Goal: Task Accomplishment & Management: Complete application form

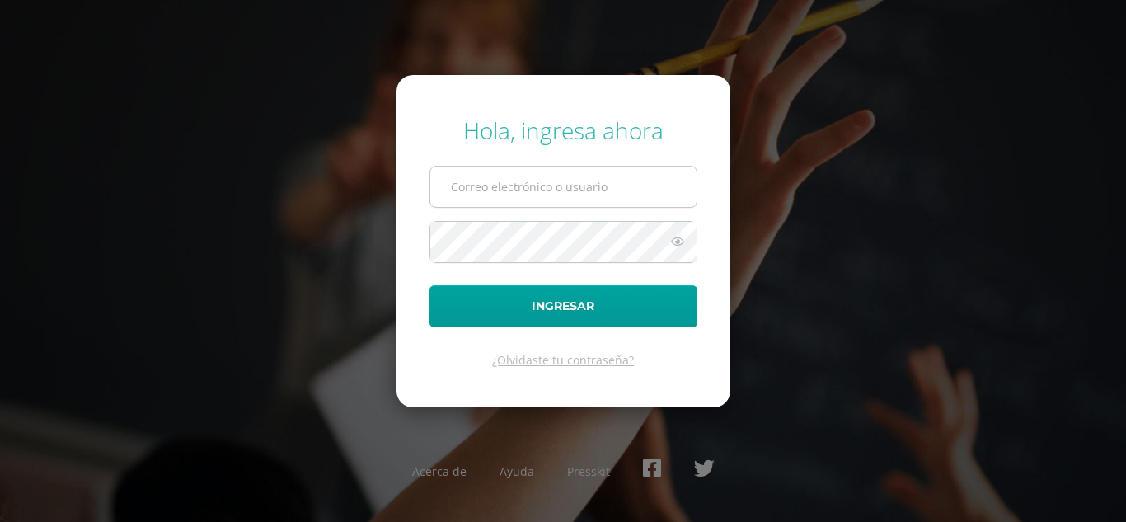
click at [510, 200] on input "text" at bounding box center [563, 187] width 266 height 40
type input "[EMAIL_ADDRESS][DOMAIN_NAME]"
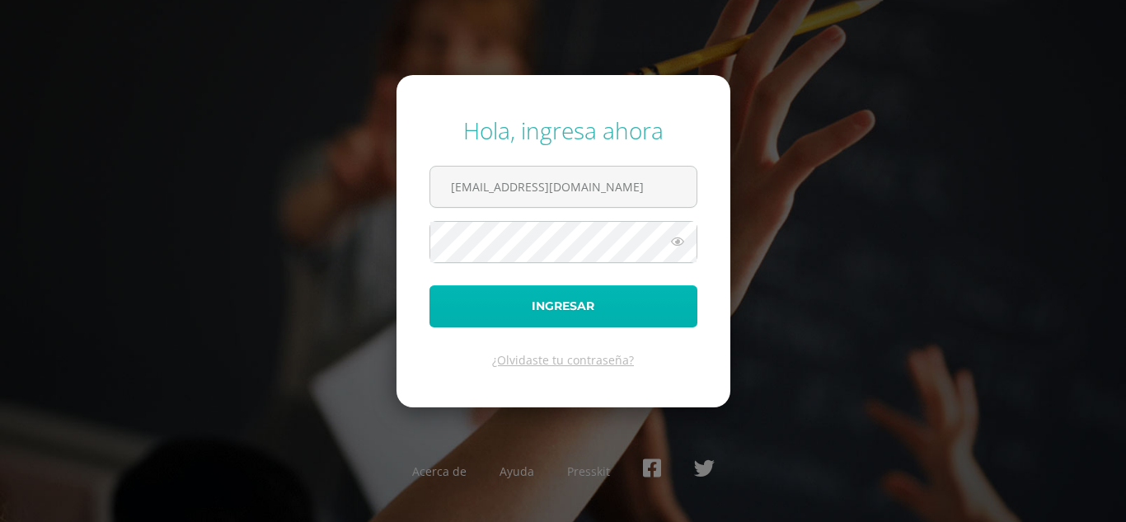
click at [506, 318] on button "Ingresar" at bounding box center [564, 306] width 268 height 42
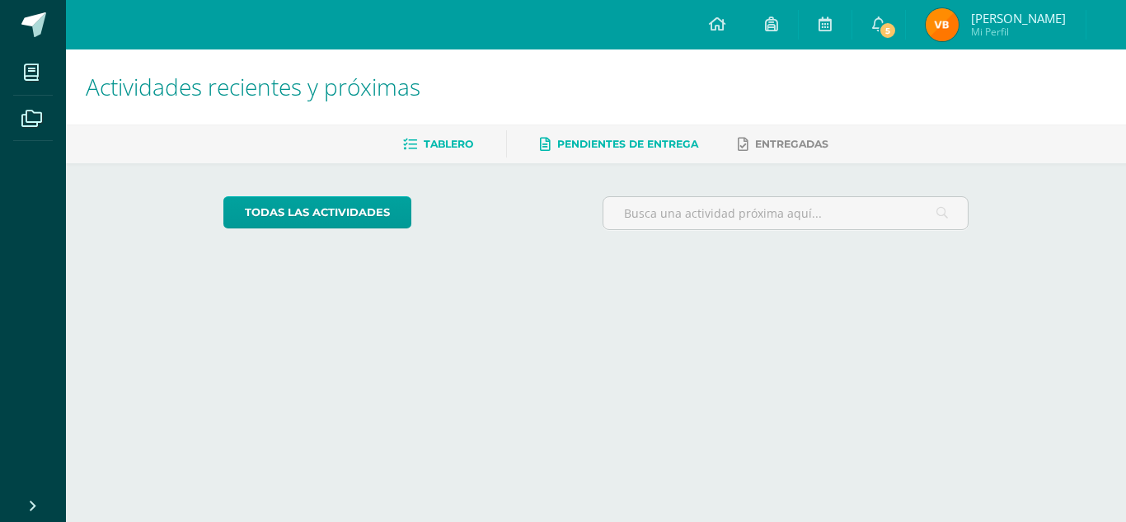
click at [615, 151] on link "Pendientes de entrega" at bounding box center [619, 144] width 158 height 26
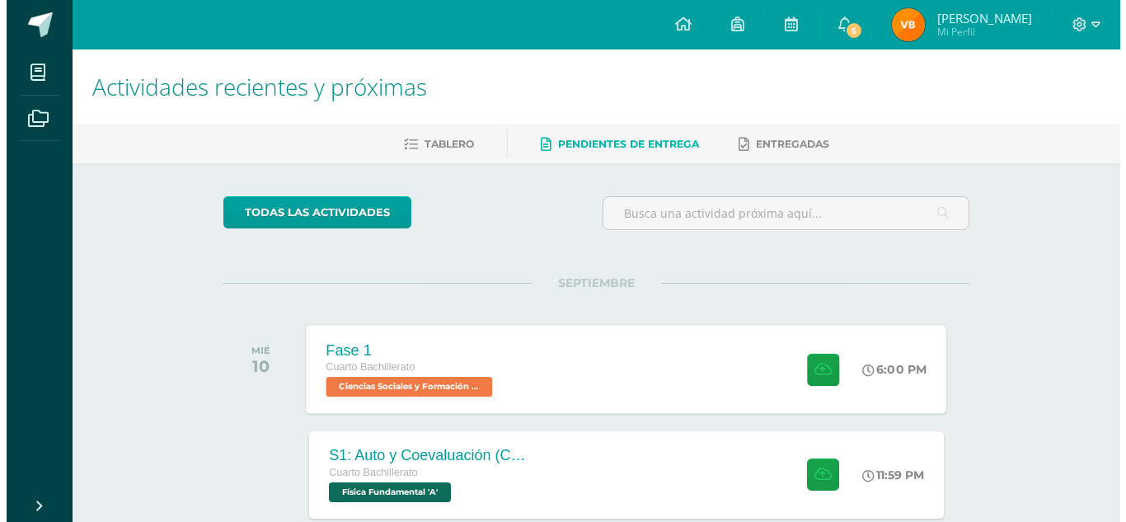
scroll to position [91, 0]
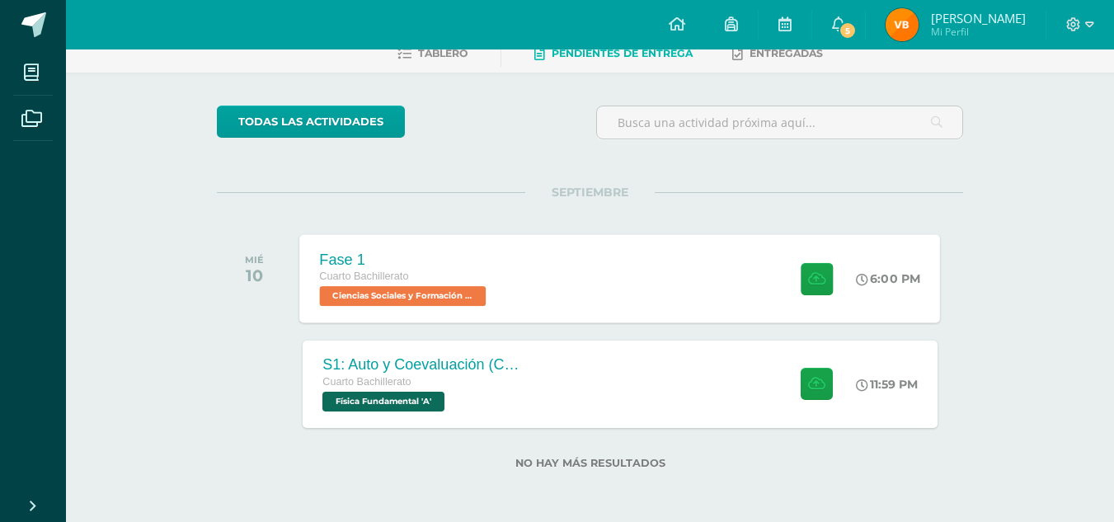
click at [522, 379] on div "S1: Auto y Coevaluación (Conceptos básicos) Cuarto Bachillerato Física Fundamen…" at bounding box center [421, 383] width 237 height 87
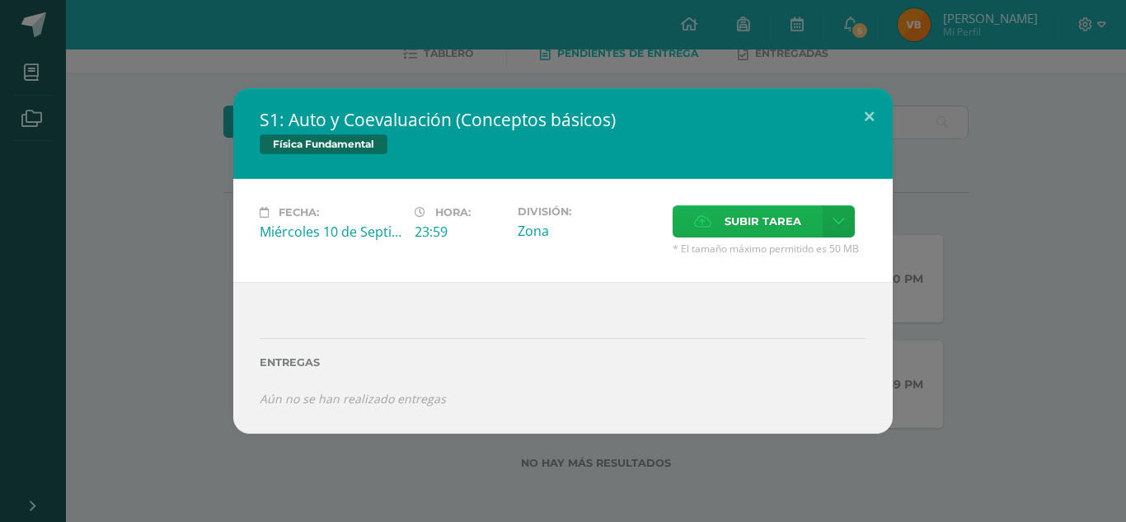
click at [745, 215] on span "Subir tarea" at bounding box center [763, 221] width 77 height 31
click at [0, 0] on input "Subir tarea" at bounding box center [0, 0] width 0 height 0
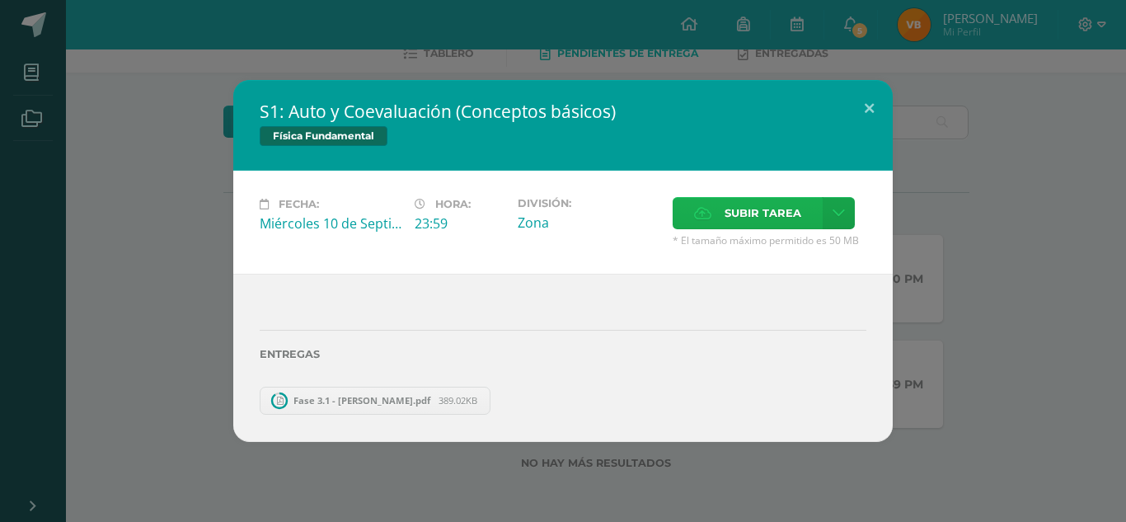
scroll to position [0, 0]
